Goal: Information Seeking & Learning: Understand process/instructions

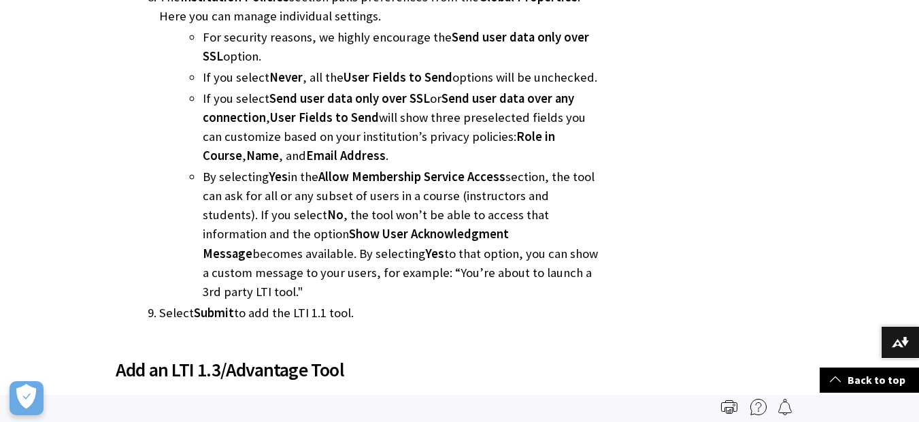
scroll to position [1834, 0]
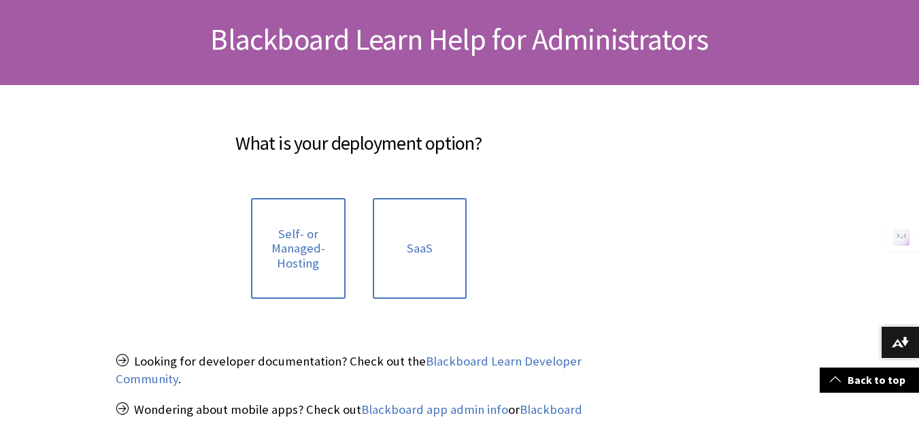
scroll to position [189, 0]
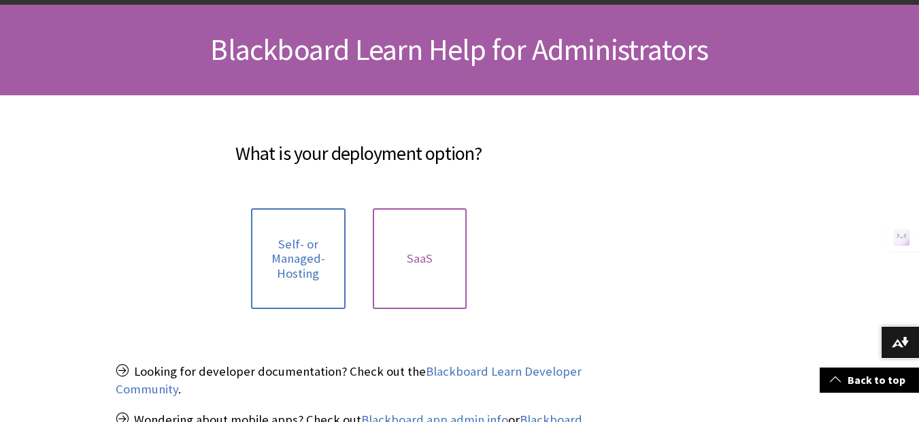
click at [415, 266] on link "SaaS" at bounding box center [420, 258] width 95 height 101
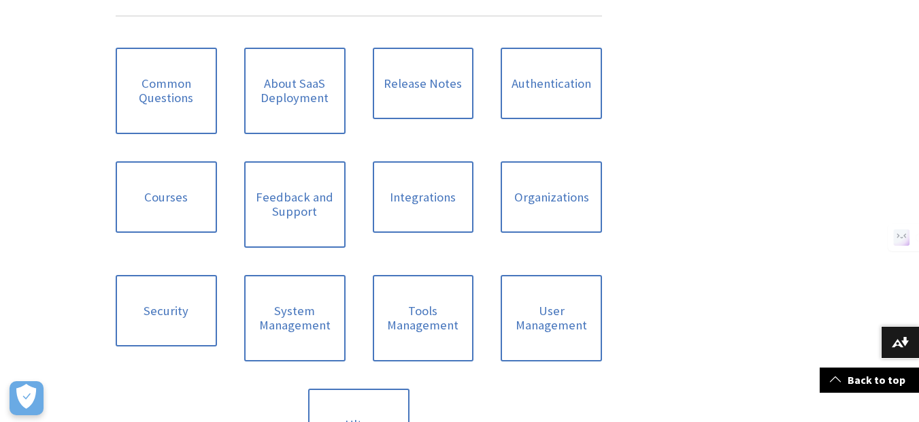
scroll to position [615, 0]
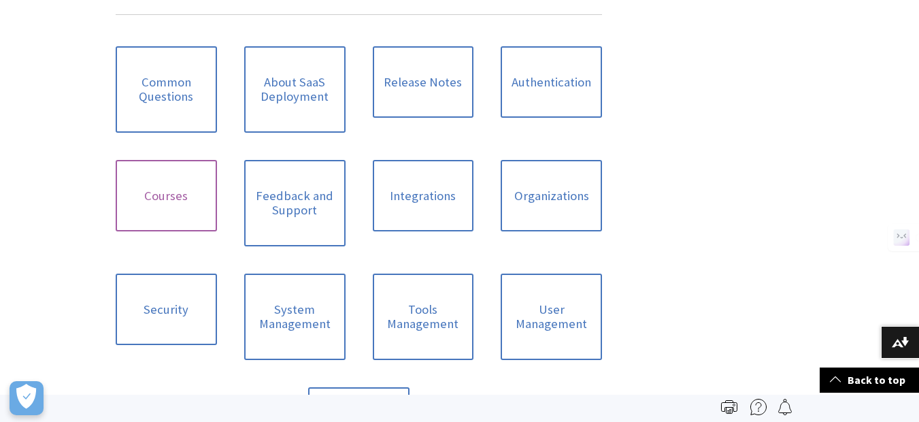
click at [165, 194] on link "Courses" at bounding box center [166, 196] width 101 height 72
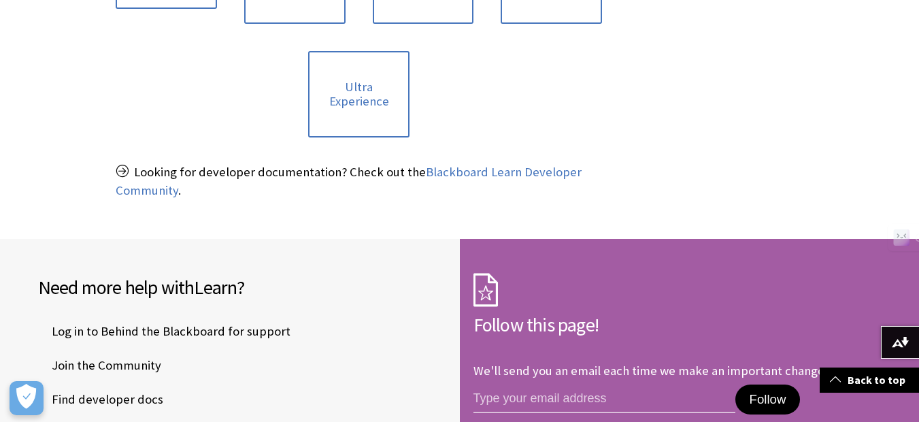
scroll to position [953, 0]
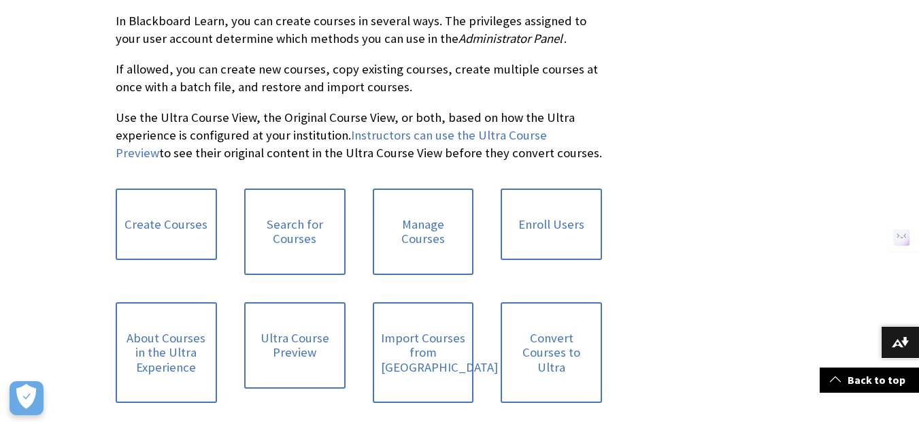
scroll to position [314, 0]
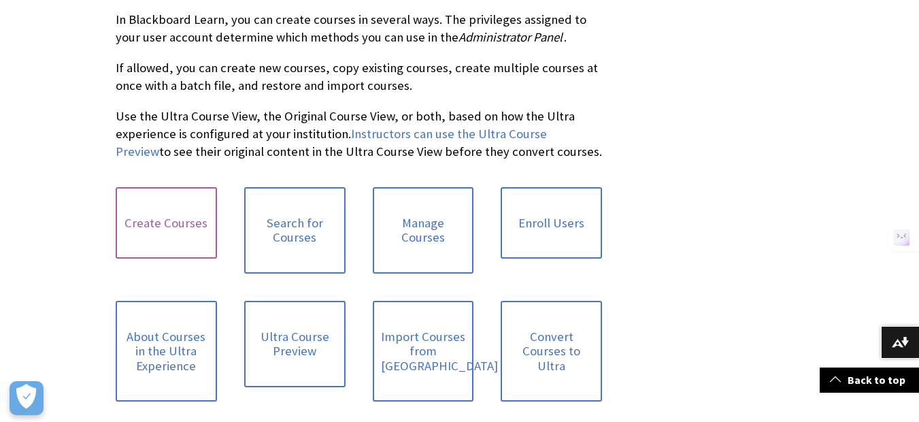
click at [161, 212] on link "Create Courses" at bounding box center [166, 223] width 101 height 72
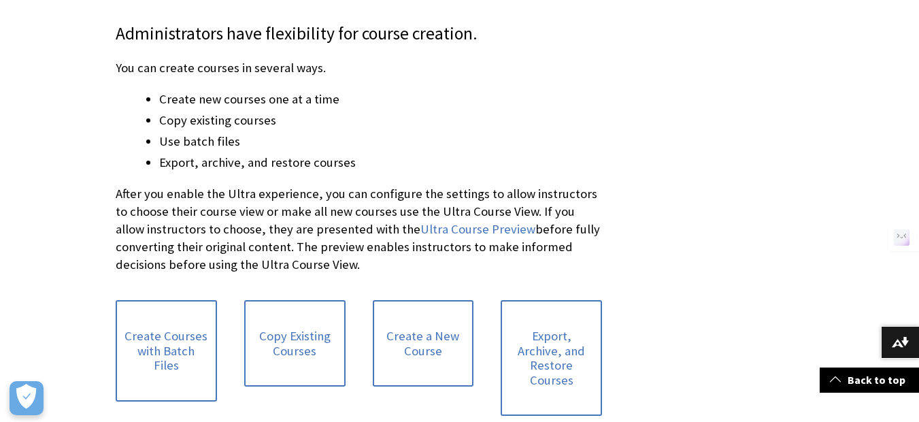
scroll to position [301, 0]
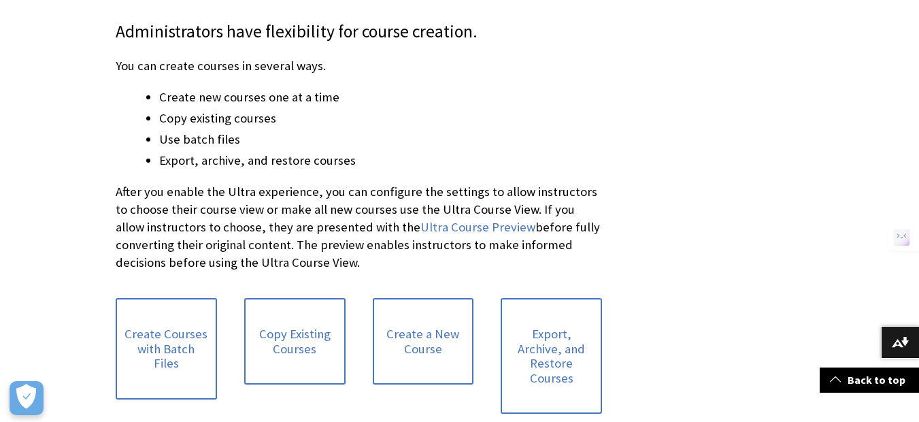
click at [280, 220] on p "After you enable the Ultra experience, you can configure the settings to allow …" at bounding box center [359, 227] width 486 height 89
click at [452, 230] on link "Ultra Course Preview" at bounding box center [477, 227] width 115 height 16
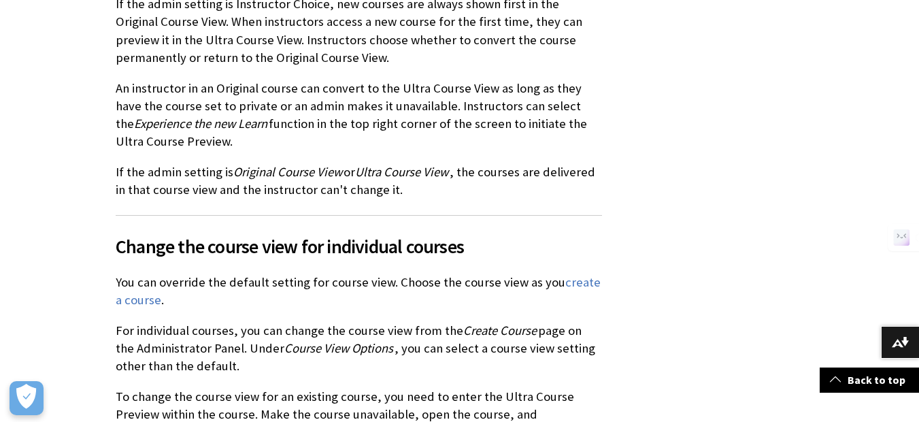
scroll to position [1009, 0]
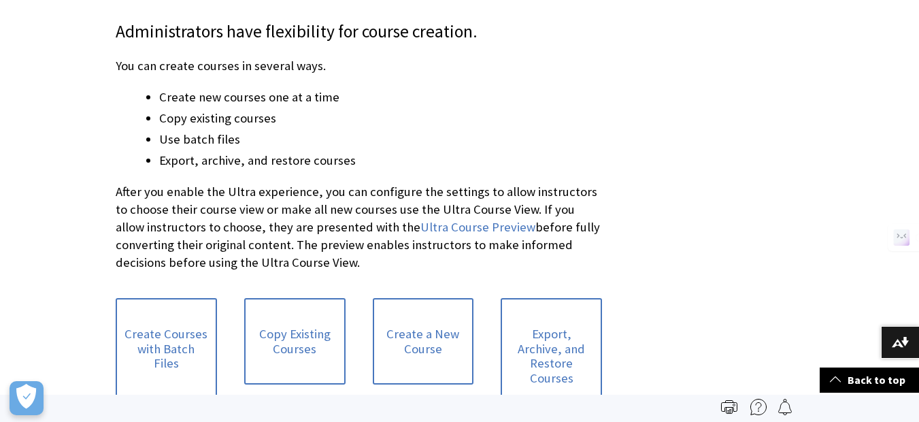
scroll to position [1578, 0]
click at [435, 342] on link "Create a New Course" at bounding box center [423, 341] width 101 height 86
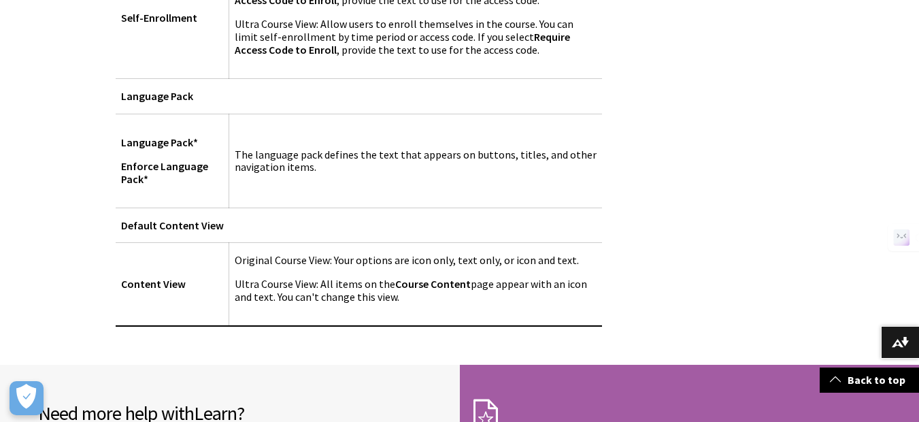
scroll to position [2688, 0]
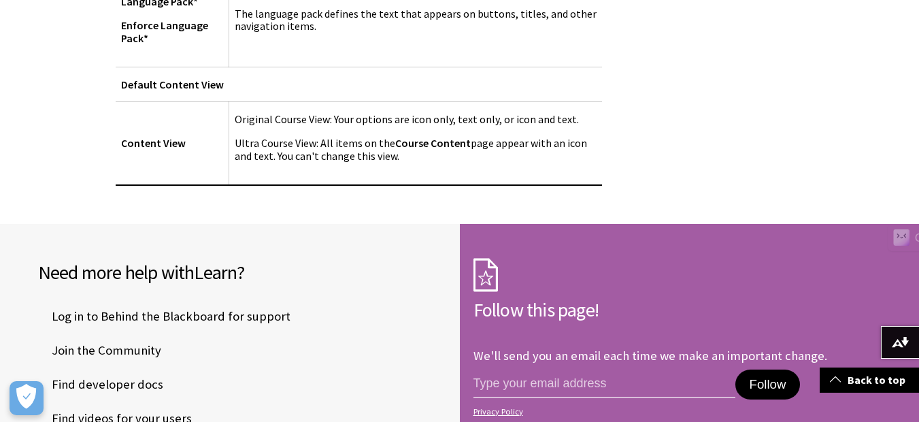
scroll to position [2838, 0]
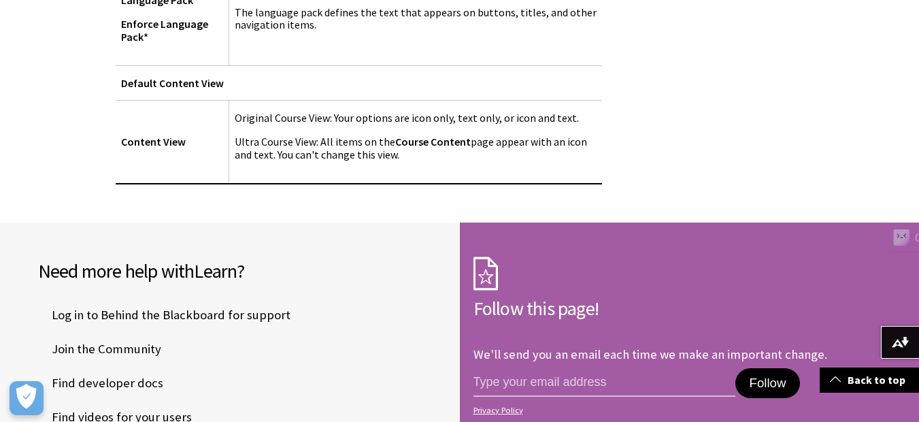
click at [135, 339] on span "Join the Community" at bounding box center [99, 349] width 123 height 20
click at [137, 407] on span "Find videos for your users" at bounding box center [115, 417] width 154 height 20
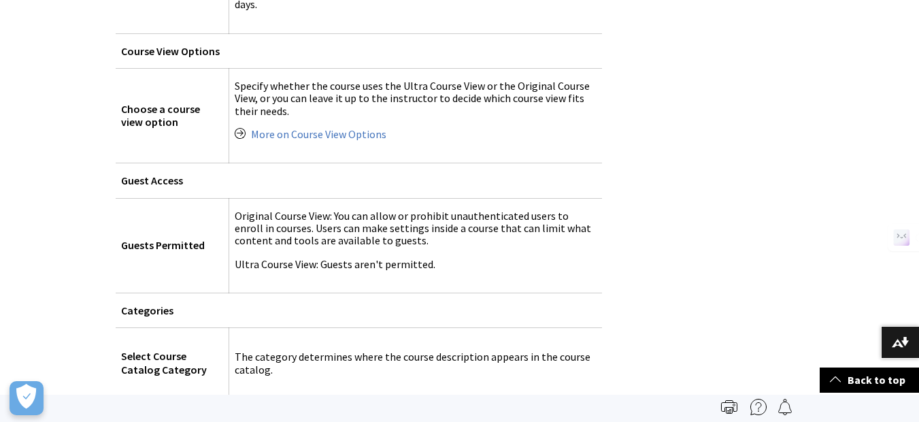
scroll to position [0, 0]
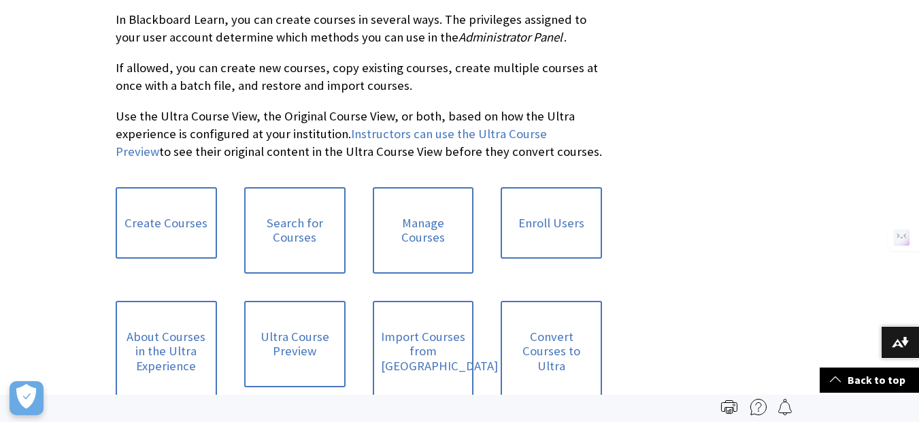
scroll to position [1549, 0]
click at [546, 218] on link "Enroll Users" at bounding box center [551, 223] width 101 height 72
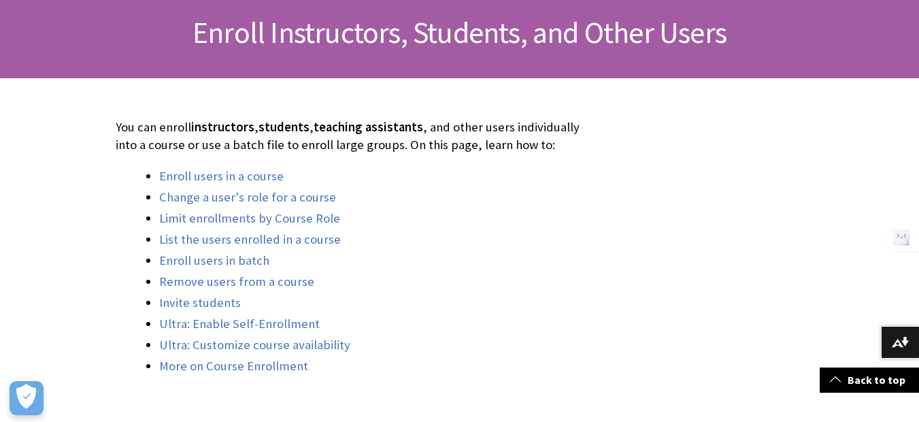
scroll to position [210, 0]
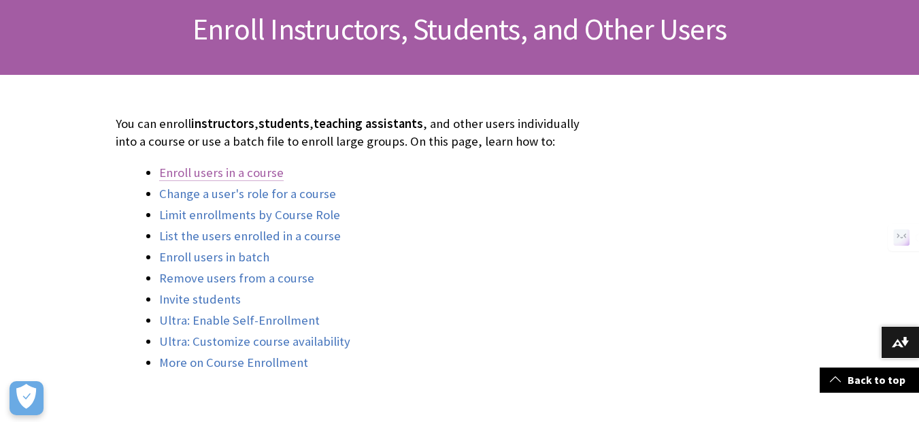
click at [265, 174] on link "Enroll users in a course" at bounding box center [221, 173] width 125 height 16
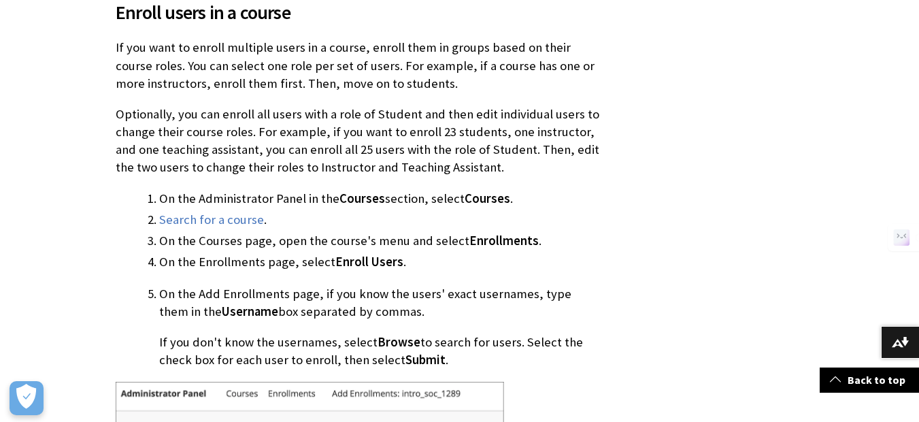
click at [379, 244] on li "On the Courses page, open the course's menu and select Enrollments ." at bounding box center [380, 240] width 443 height 19
